Goal: Contribute content: Contribute content

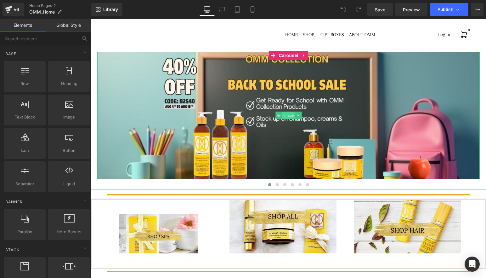
click at [292, 115] on span "Image" at bounding box center [288, 115] width 13 height 8
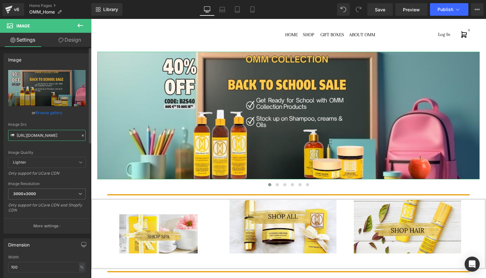
click at [54, 136] on input "[URL][DOMAIN_NAME]" at bounding box center [46, 135] width 77 height 11
paste input "SummerSale_Banner.jpg?v=1755642161"
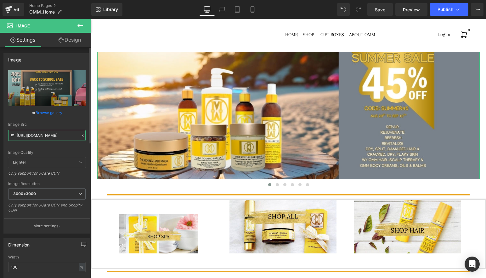
type input "[URL][DOMAIN_NAME]"
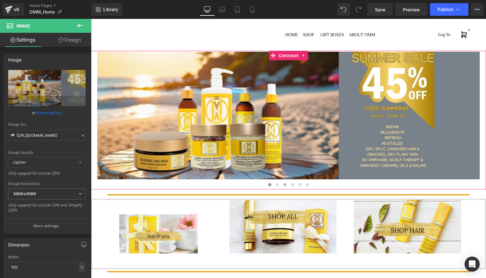
click at [285, 184] on span at bounding box center [284, 184] width 3 height 3
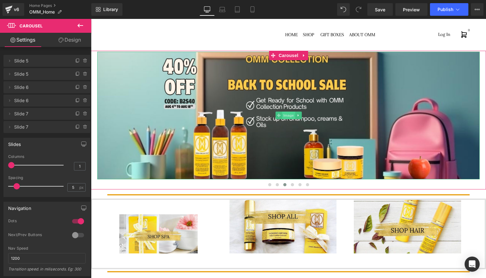
click at [287, 116] on span "Image" at bounding box center [288, 115] width 13 height 8
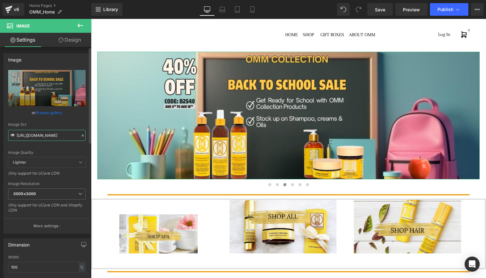
click at [59, 135] on input "[URL][DOMAIN_NAME]" at bounding box center [46, 135] width 77 height 11
type input "[URL][DOMAIN_NAME]"
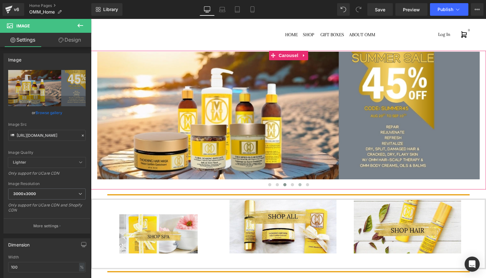
click at [300, 185] on span at bounding box center [300, 184] width 3 height 3
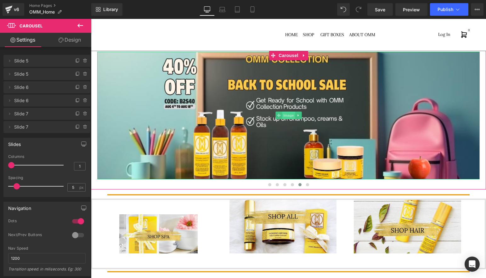
click at [288, 118] on span "Image" at bounding box center [288, 115] width 13 height 8
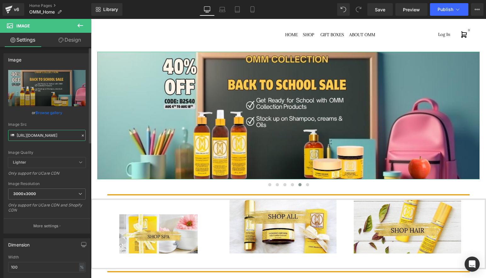
click at [56, 134] on input "[URL][DOMAIN_NAME]" at bounding box center [46, 135] width 77 height 11
type input "[URL][DOMAIN_NAME]"
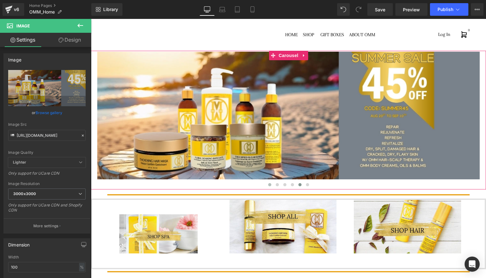
click at [269, 184] on span at bounding box center [269, 184] width 3 height 3
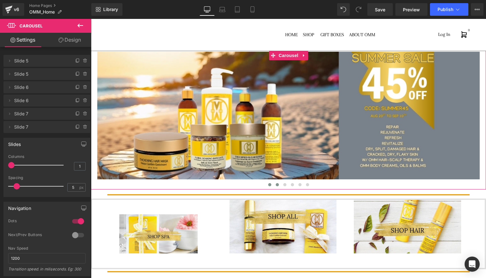
click at [277, 185] on span at bounding box center [277, 184] width 3 height 3
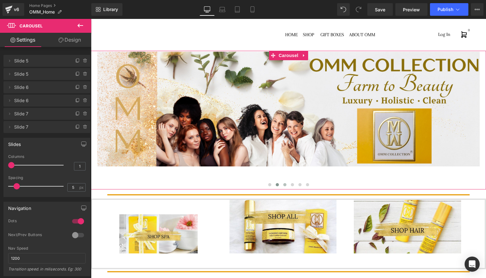
click at [285, 185] on span at bounding box center [284, 184] width 3 height 3
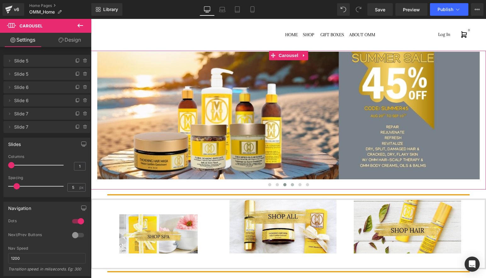
click at [293, 184] on span at bounding box center [292, 184] width 3 height 3
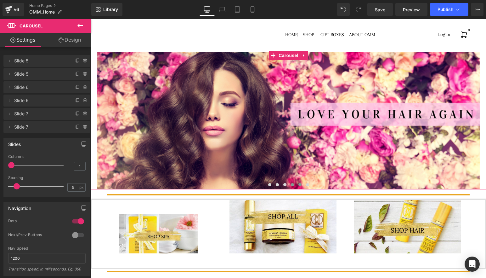
click at [300, 185] on span at bounding box center [300, 184] width 3 height 3
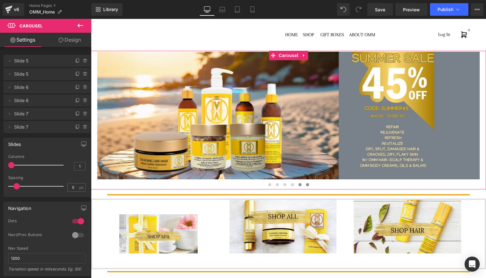
click at [308, 185] on span at bounding box center [307, 184] width 3 height 3
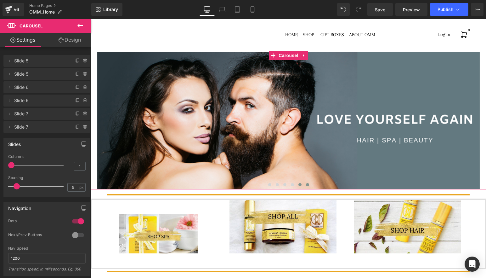
click at [302, 185] on button at bounding box center [300, 184] width 8 height 6
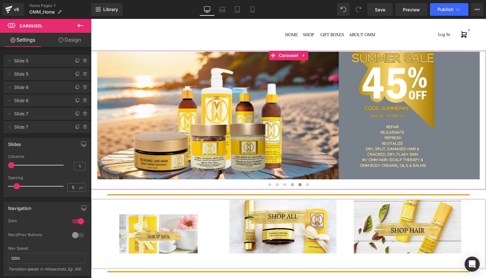
click at [294, 185] on button at bounding box center [293, 184] width 8 height 6
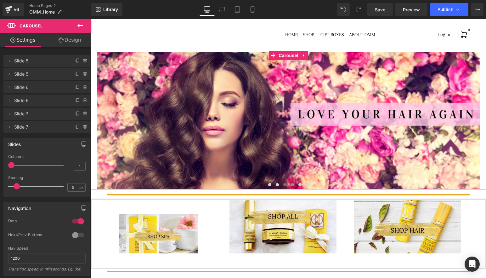
click at [287, 185] on button at bounding box center [285, 184] width 8 height 6
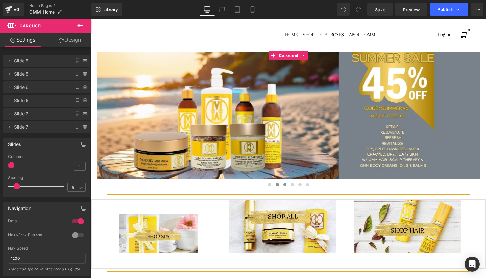
click at [280, 185] on button at bounding box center [278, 184] width 8 height 6
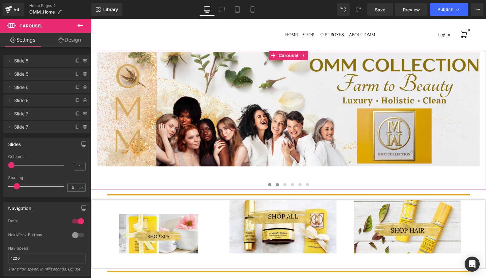
click at [272, 186] on button at bounding box center [270, 184] width 8 height 6
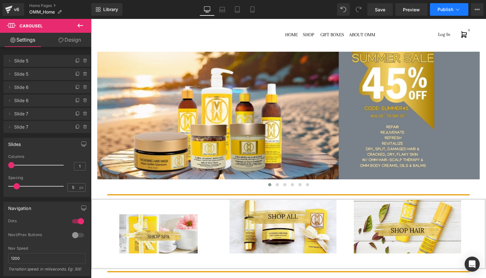
click at [446, 10] on span "Publish" at bounding box center [446, 9] width 16 height 5
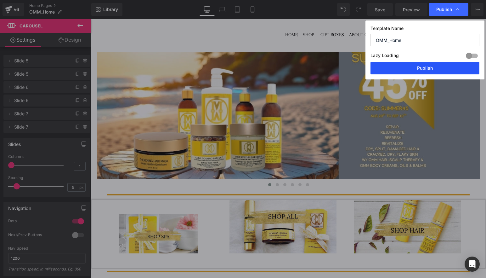
click at [432, 68] on button "Publish" at bounding box center [425, 68] width 109 height 13
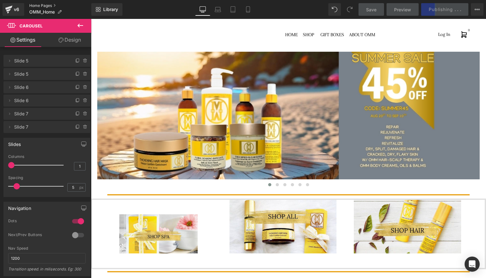
click at [37, 5] on link "Home Pages" at bounding box center [60, 5] width 62 height 5
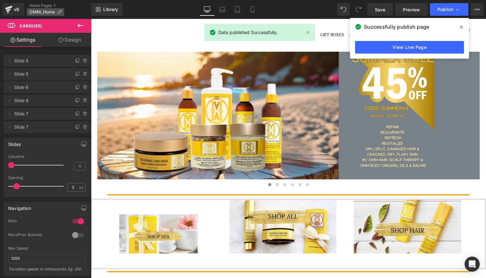
click at [45, 14] on span "OMM_Home" at bounding box center [42, 11] width 26 height 5
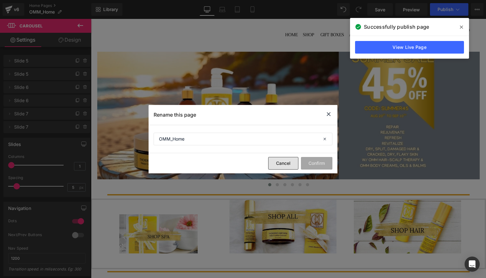
click at [281, 166] on button "Cancel" at bounding box center [283, 163] width 30 height 13
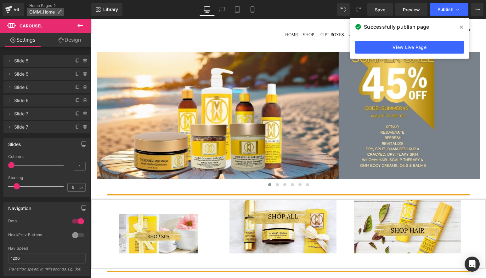
click at [41, 13] on span "OMM_Home" at bounding box center [42, 11] width 26 height 5
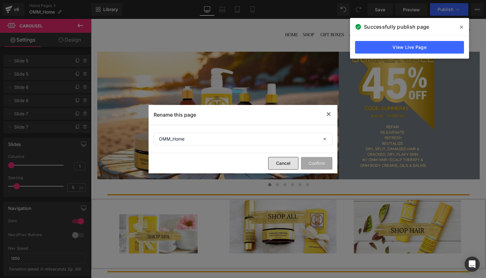
click at [287, 163] on button "Cancel" at bounding box center [283, 163] width 30 height 13
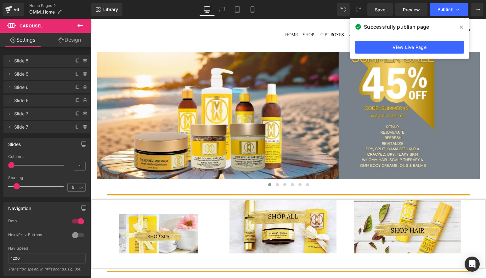
click at [462, 26] on icon at bounding box center [461, 27] width 3 height 5
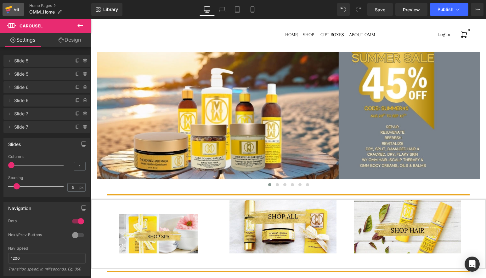
click at [13, 7] on div "v6" at bounding box center [17, 9] width 8 height 8
